Goal: Information Seeking & Learning: Learn about a topic

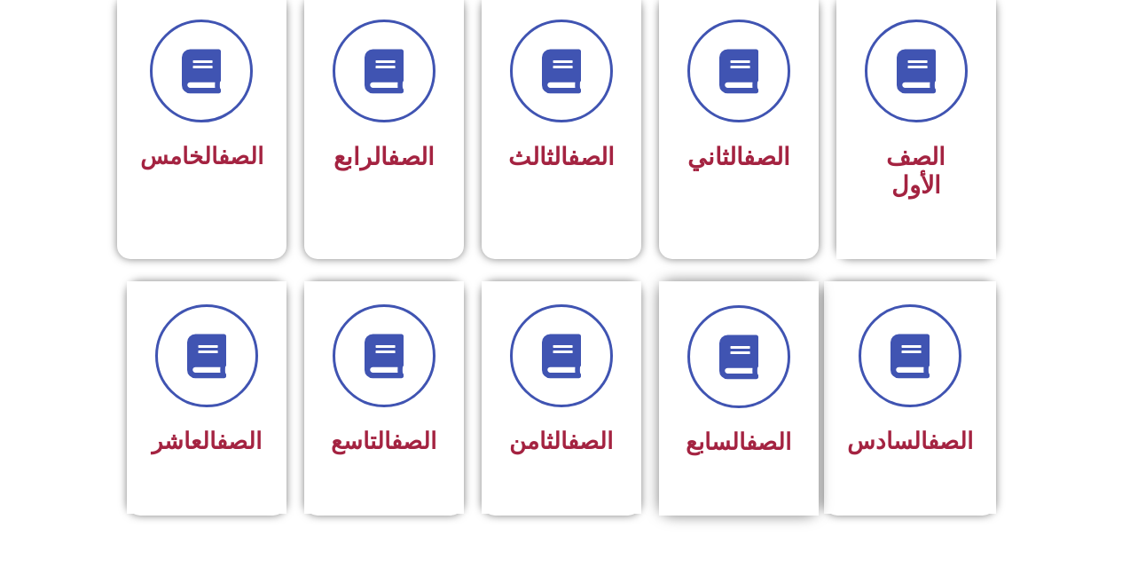
scroll to position [532, 0]
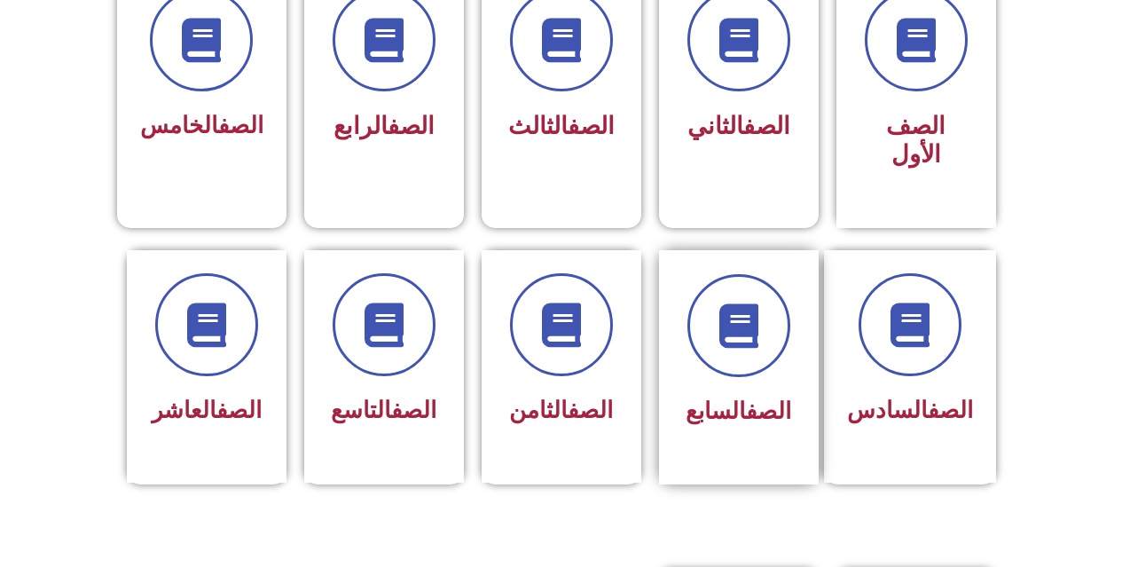
click at [746, 398] on link "الصف" at bounding box center [768, 411] width 45 height 27
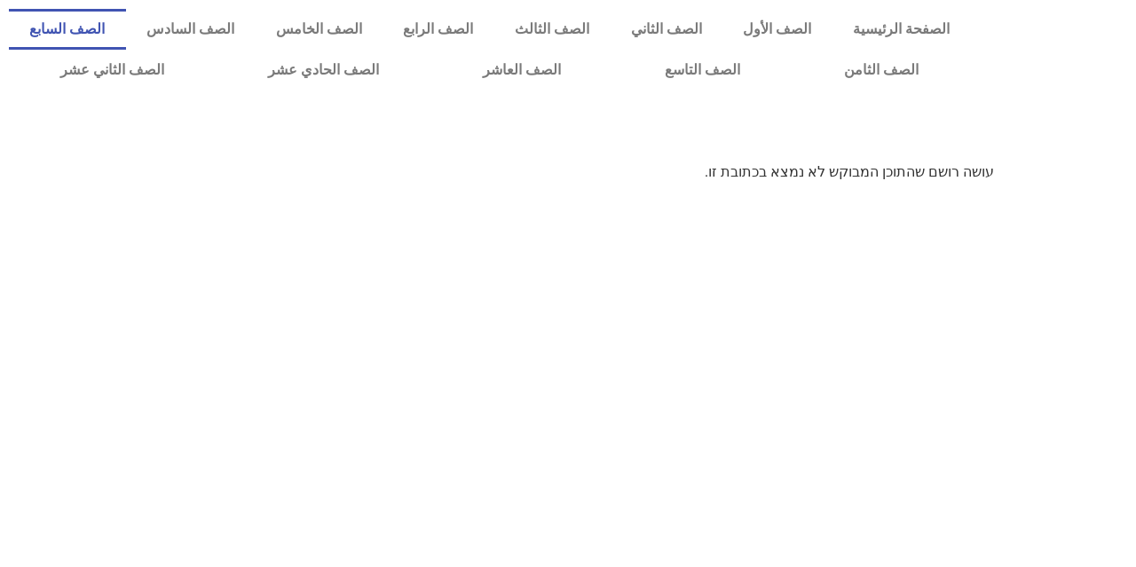
click at [126, 23] on link "الصف السابع" at bounding box center [67, 29] width 117 height 41
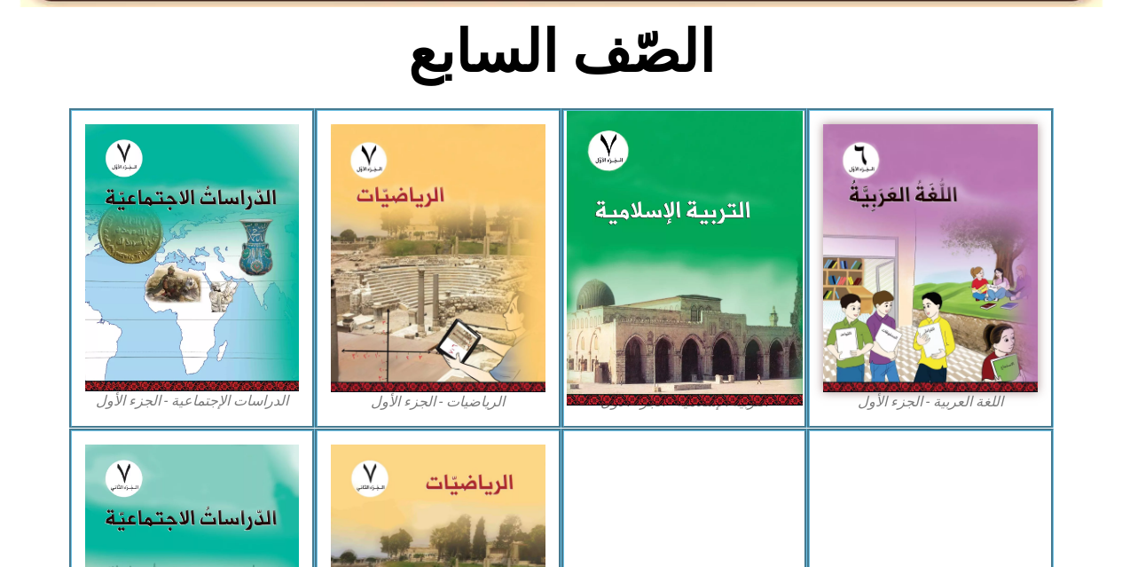
scroll to position [444, 0]
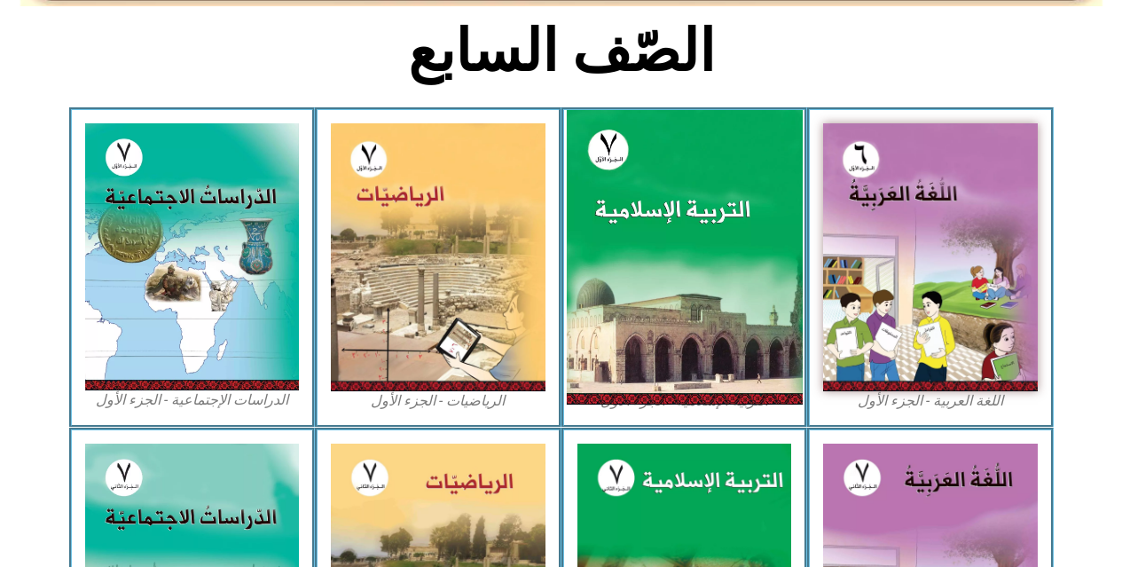
click at [699, 287] on img at bounding box center [684, 257] width 236 height 295
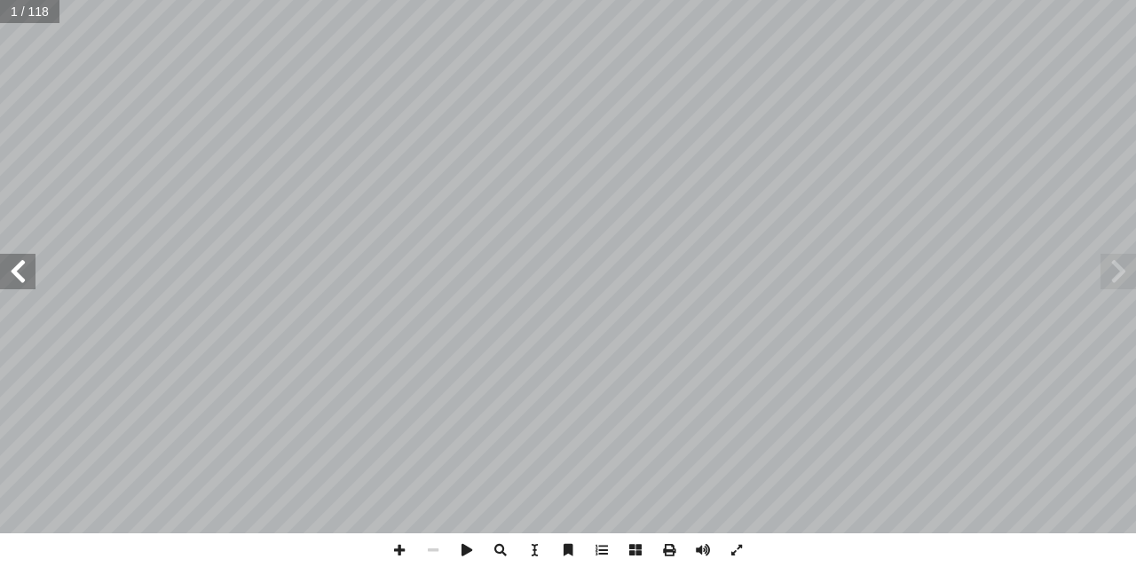
click at [21, 275] on span at bounding box center [17, 271] width 35 height 35
click at [24, 276] on span at bounding box center [17, 271] width 35 height 35
click at [25, 276] on span at bounding box center [17, 271] width 35 height 35
click at [6, 257] on span at bounding box center [17, 271] width 35 height 35
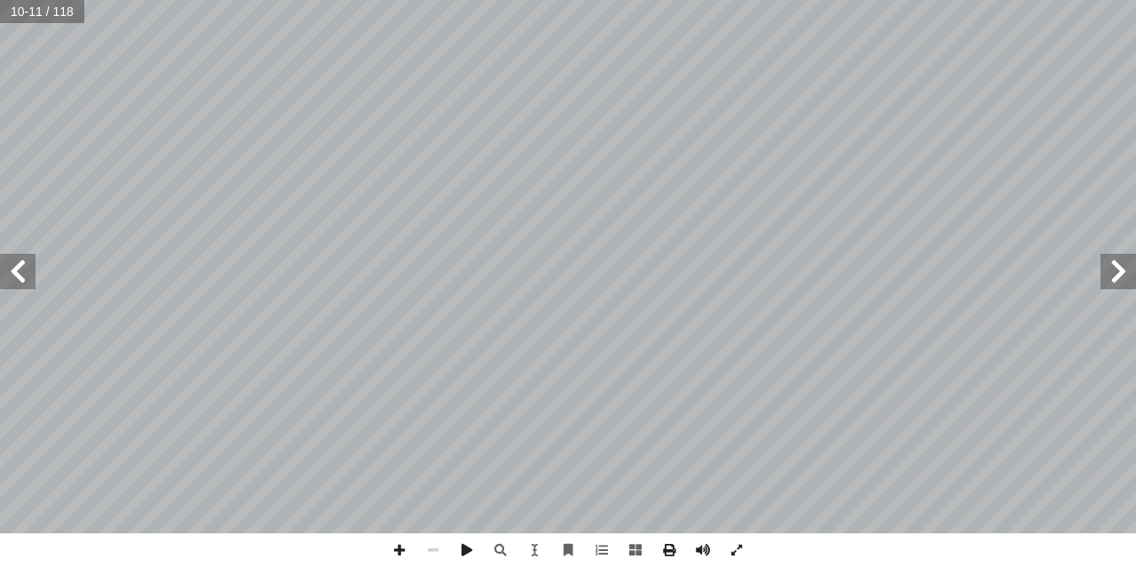
click at [13, 271] on span at bounding box center [17, 271] width 35 height 35
click at [437, 547] on span at bounding box center [433, 550] width 34 height 34
click at [587, 161] on html "الصفحة الرئيسية الصف الأول الصف الثاني الصف الثالث الصف الرابع الصف الخامس الصف…" at bounding box center [568, 80] width 1136 height 161
click at [393, 548] on span at bounding box center [399, 550] width 34 height 34
click at [548, 161] on html "الصفحة الرئيسية الصف الأول الصف الثاني الصف الثالث الصف الرابع الصف الخامس الصف…" at bounding box center [568, 80] width 1136 height 161
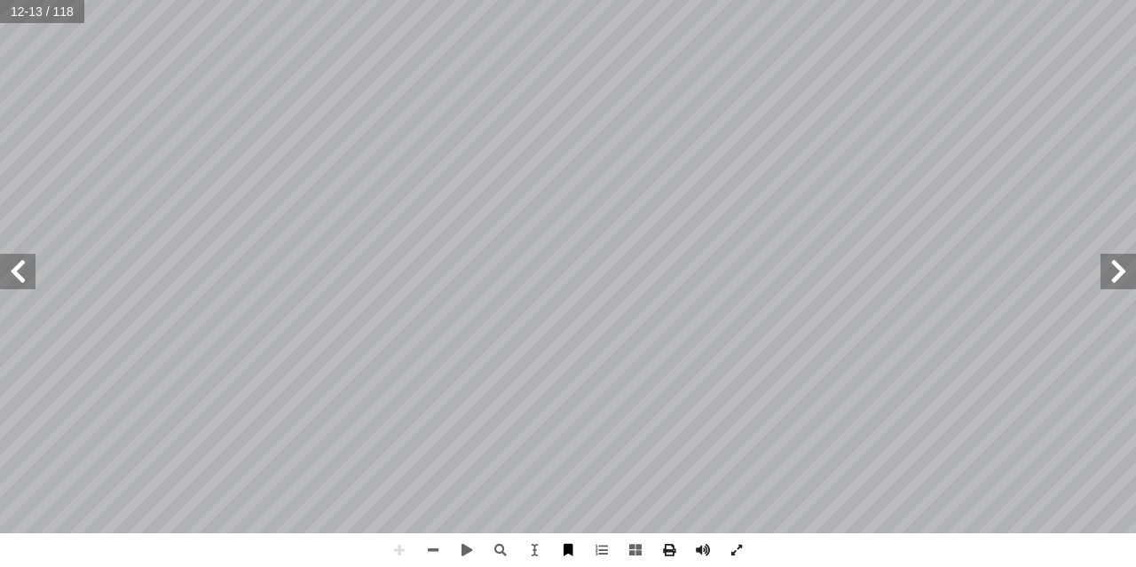
click at [555, 534] on div "8 المفردات والتراكيب: : النجــوم العظيمــة والمــدارات نن فيهــا. ُ التــي تســ…" at bounding box center [568, 283] width 1136 height 567
click at [529, 161] on html "الصفحة الرئيسية الصف الأول الصف الثاني الصف الثالث الصف الرابع الصف الخامس الصف…" at bounding box center [568, 80] width 1136 height 161
click at [511, 161] on html "الصفحة الرئيسية الصف الأول الصف الثاني الصف الثالث الصف الرابع الصف الخامس الصف…" at bounding box center [568, 80] width 1136 height 161
drag, startPoint x: 529, startPoint y: 553, endPoint x: 537, endPoint y: 544, distance: 11.9
click at [537, 546] on div at bounding box center [567, 550] width 371 height 34
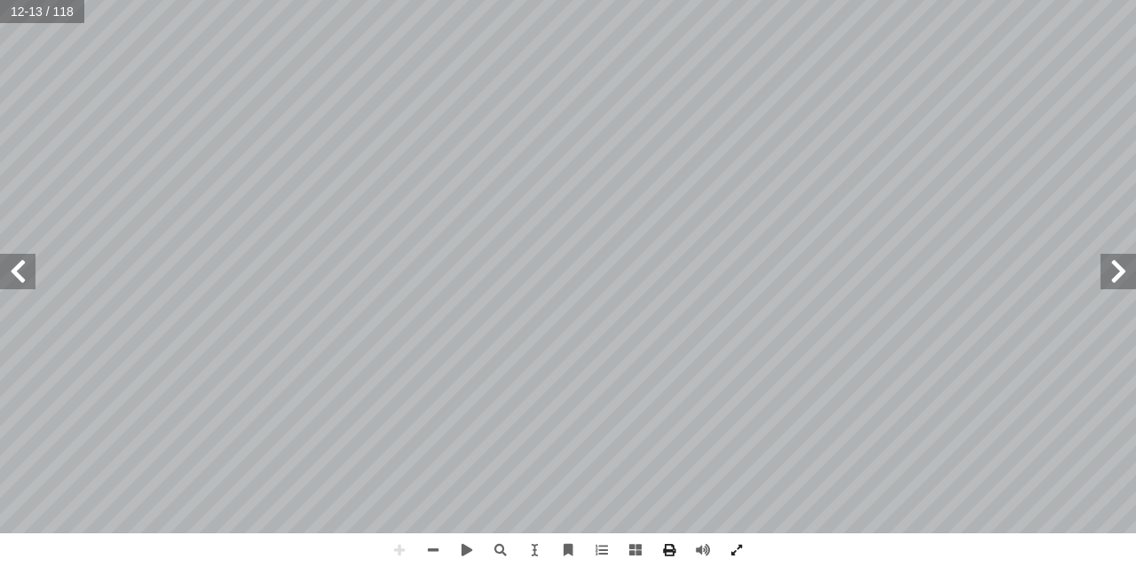
click at [266, 544] on div "8 المفردات والتراكيب: : النجــوم العظيمــة والمــدارات نن فيهــا. ُ التــي تســ…" at bounding box center [568, 283] width 1136 height 567
click at [0, 161] on html "الصفحة الرئيسية الصف الأول الصف الثاني الصف الثالث الصف الرابع الصف الخامس الصف…" at bounding box center [568, 80] width 1136 height 161
click at [15, 278] on span at bounding box center [17, 271] width 35 height 35
click at [1109, 285] on span at bounding box center [1117, 271] width 35 height 35
click at [228, 161] on html "الصفحة الرئيسية الصف الأول الصف الثاني الصف الثالث الصف الرابع الصف الخامس الصف…" at bounding box center [568, 80] width 1136 height 161
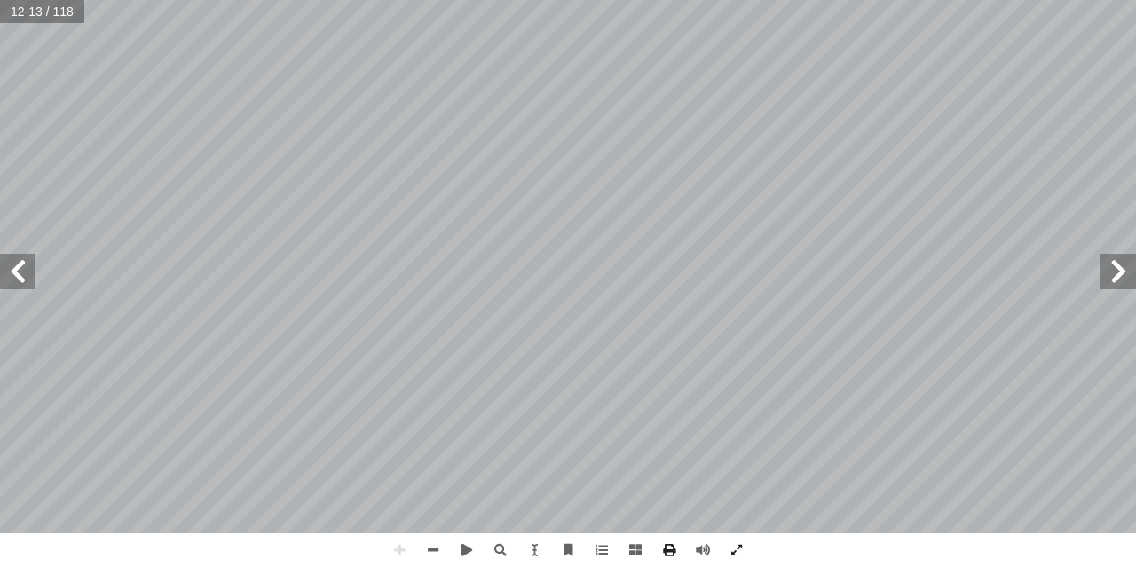
click at [461, 161] on html "الصفحة الرئيسية الصف الأول الصف الثاني الصف الثالث الصف الرابع الصف الخامس الصف…" at bounding box center [568, 80] width 1136 height 161
